Goal: Information Seeking & Learning: Understand process/instructions

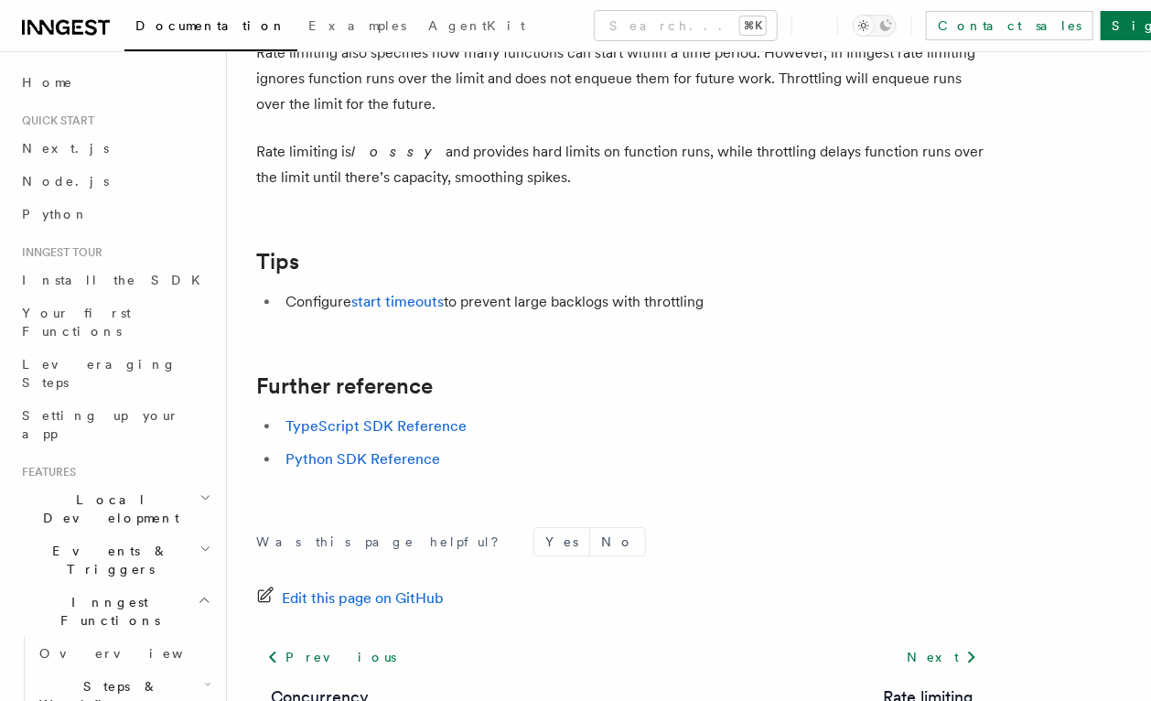
scroll to position [2046, 0]
click at [414, 300] on link "start timeouts" at bounding box center [397, 301] width 92 height 17
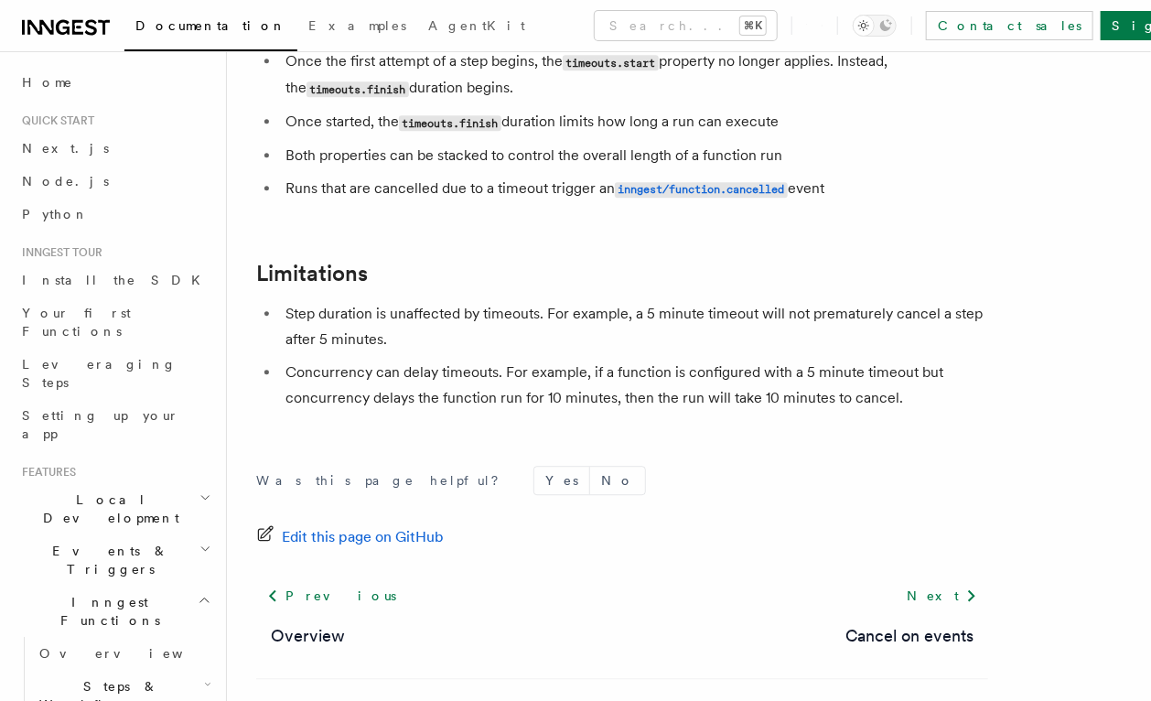
scroll to position [1832, 0]
